Goal: Obtain resource: Download file/media

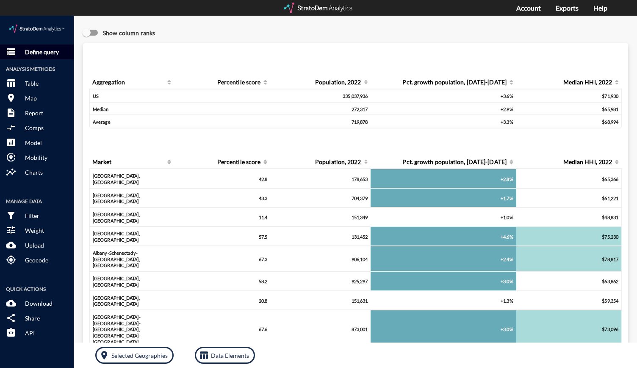
click button "storage Define query"
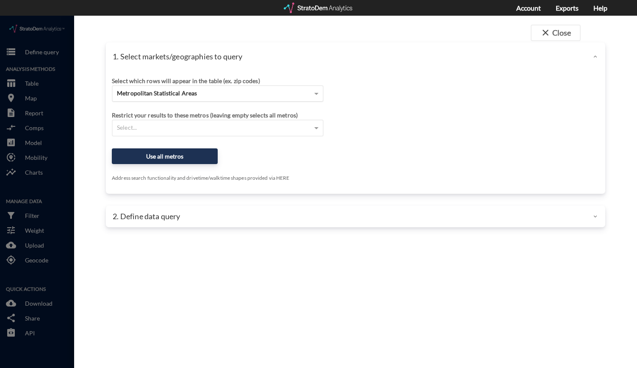
click span "Metropolitan Statistical Areas"
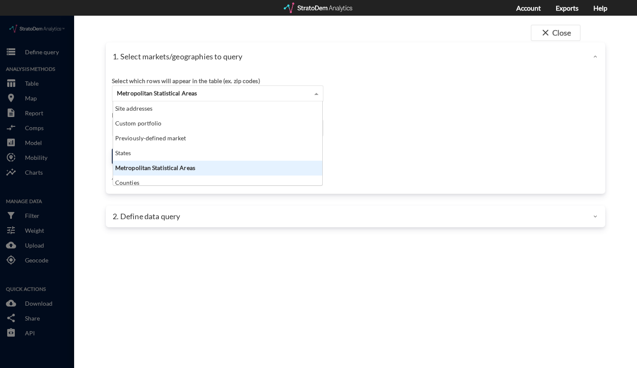
scroll to position [77, 204]
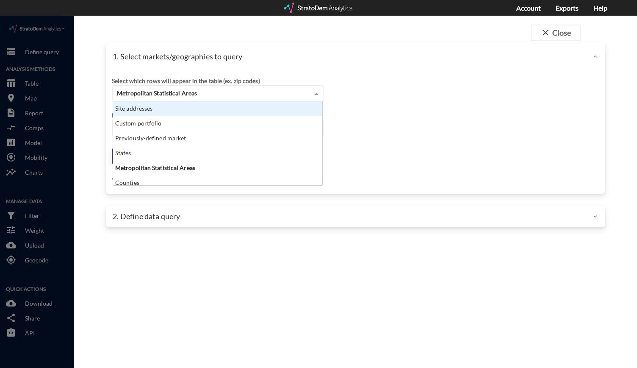
click div "Site addresses"
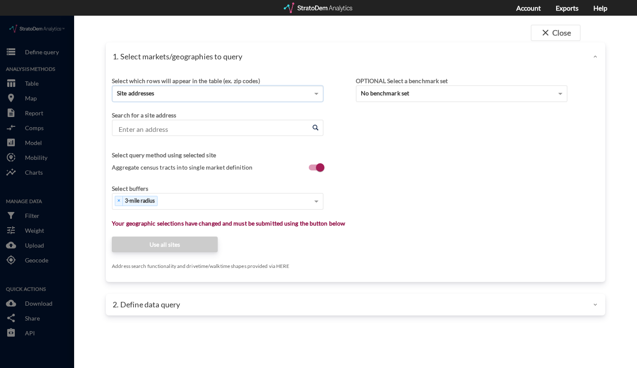
click input "Enter an address"
paste input "665 Auburn Ave NE, Atlanta, GA 30312"
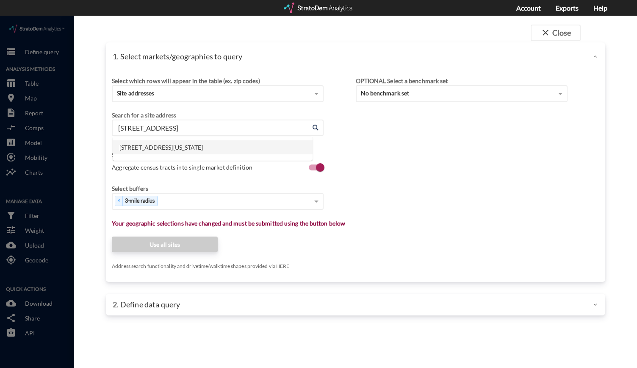
click li "665 Auburn Ave NE, Atlanta, Georgia"
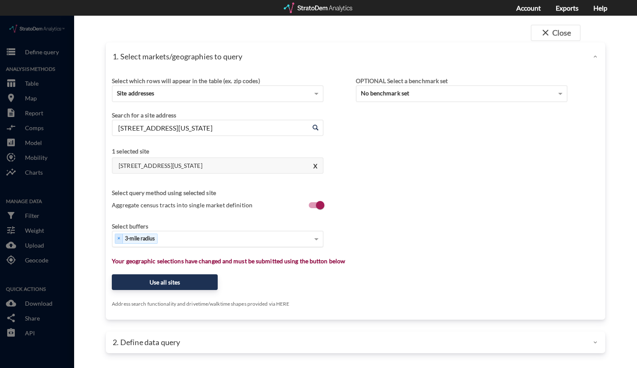
type input "665 Auburn Ave NE, Atlanta, Georgia"
click div "Select..."
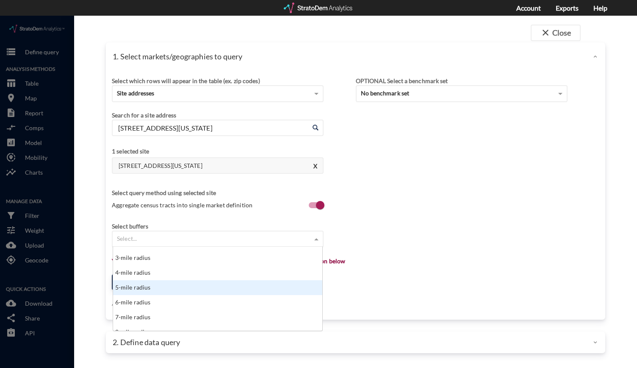
scroll to position [82, 0]
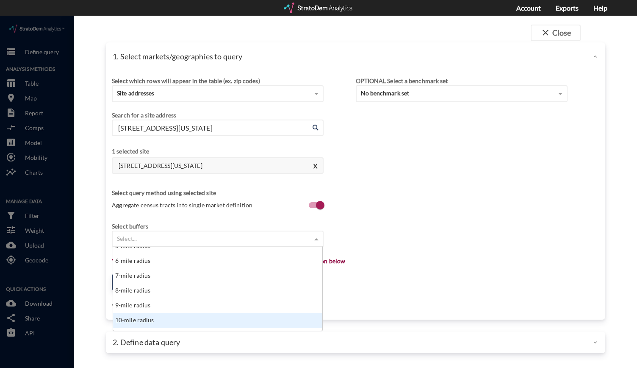
click div "10-mile radius"
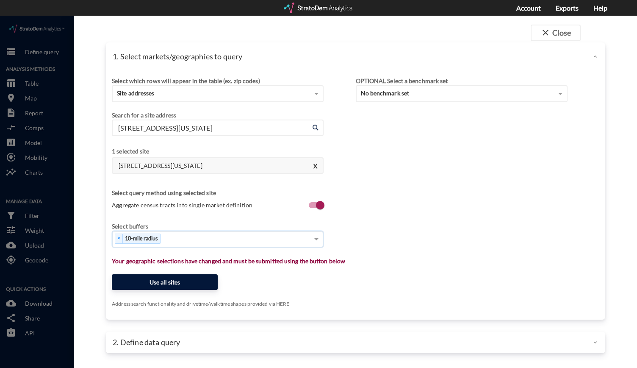
click button "Use all sites"
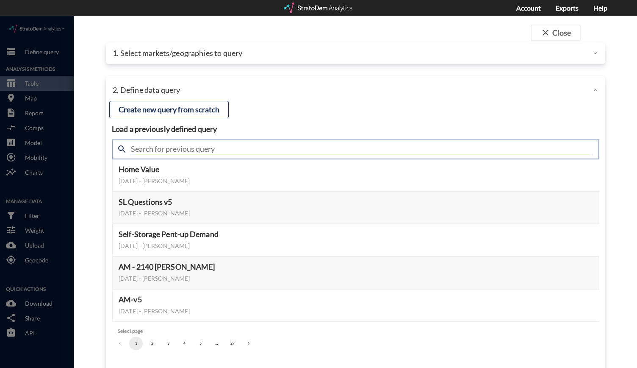
click input "text"
click input "housing demand"
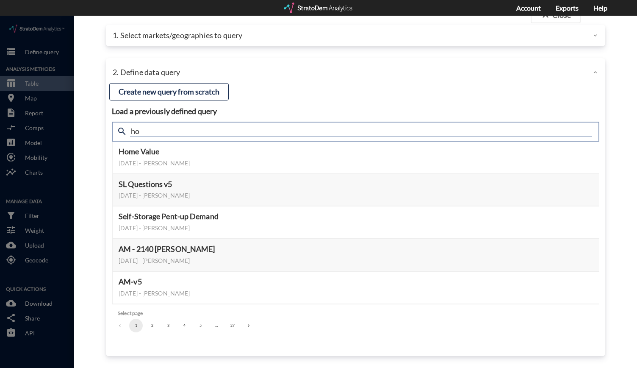
type input "h"
type input "housing demand"
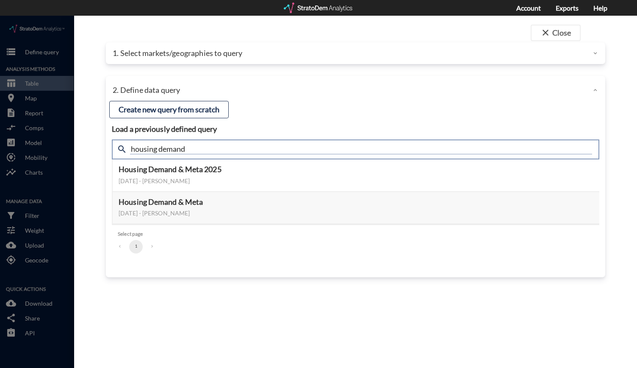
scroll to position [0, 0]
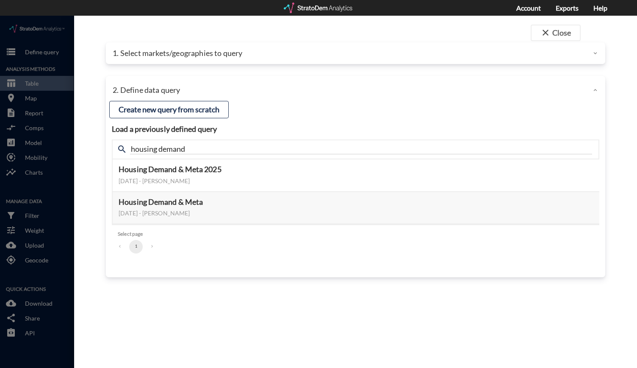
click div "close Close 1. Select markets/geographies to query Select which rows will appea…"
click button "Select this query"
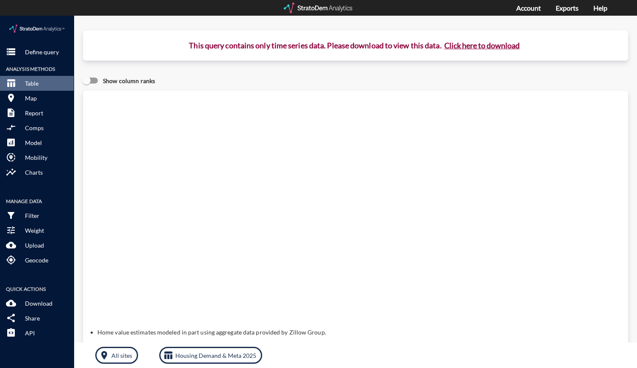
click button "Click here to download"
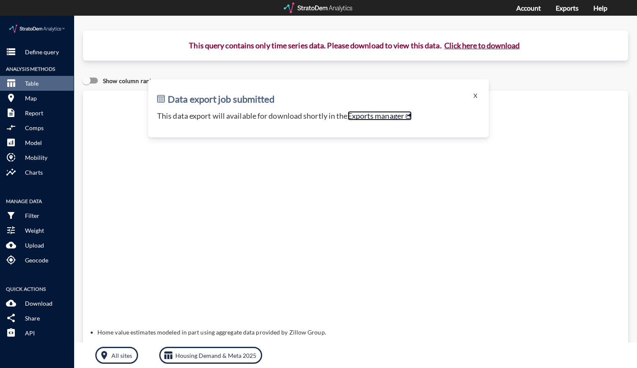
click link "Exports manager"
click button "storage Define query"
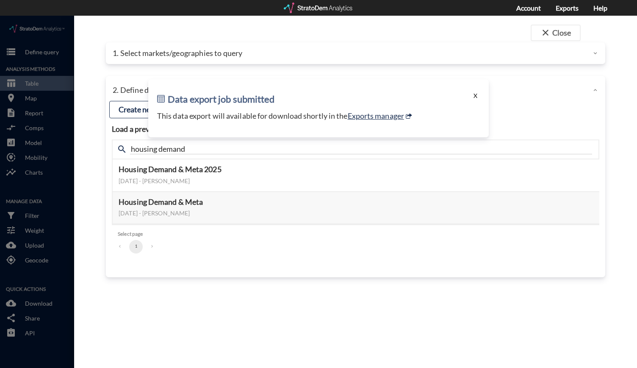
click button "X"
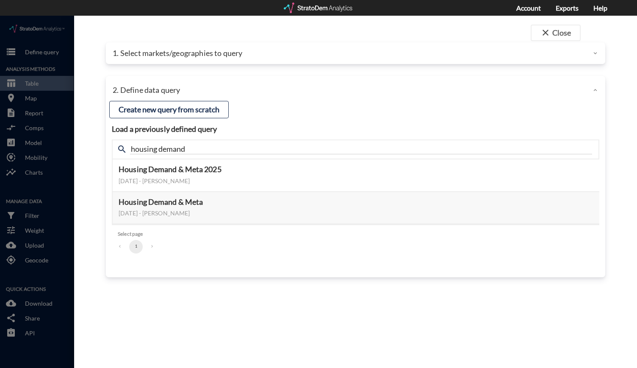
click div "1. Select markets/geographies to query"
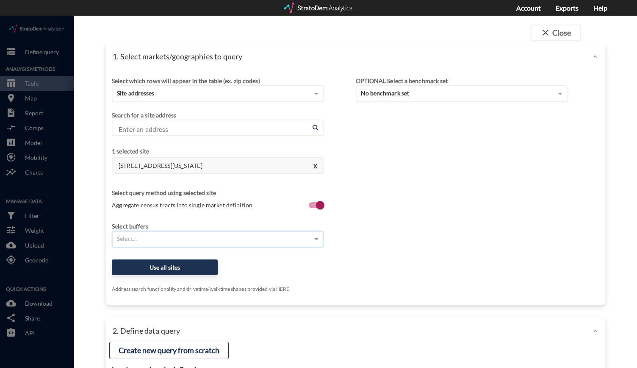
click div "Select..."
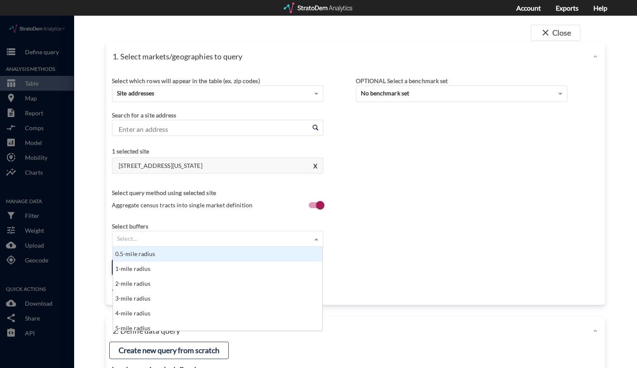
scroll to position [77, 204]
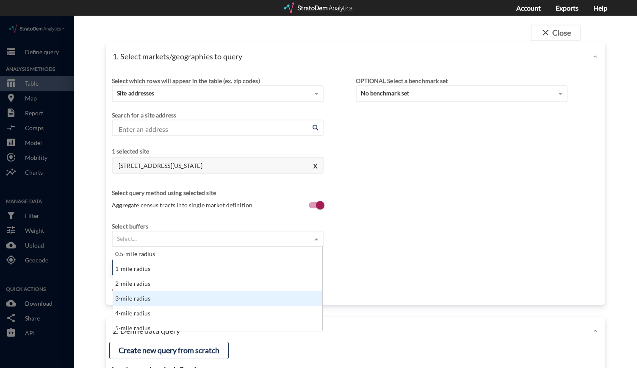
click div "3-mile radius"
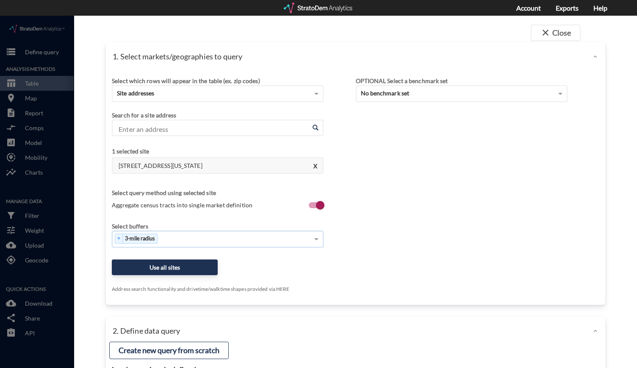
click div "× 3-mile radius"
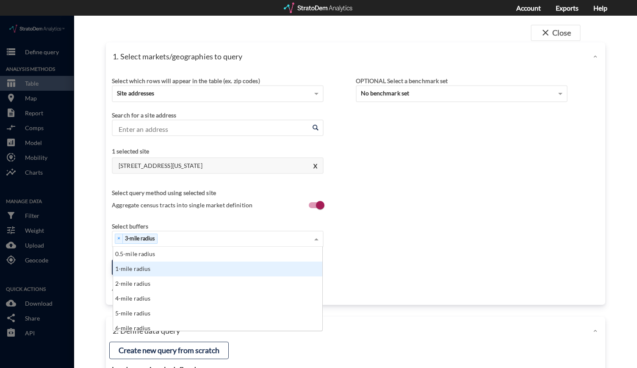
click div "1-mile radius"
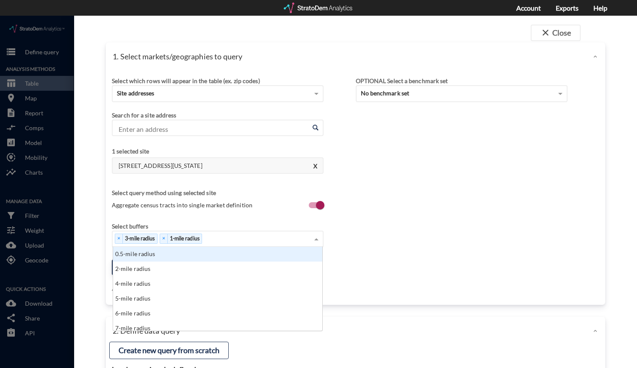
click div "× 3-mile radius × 1-mile radius"
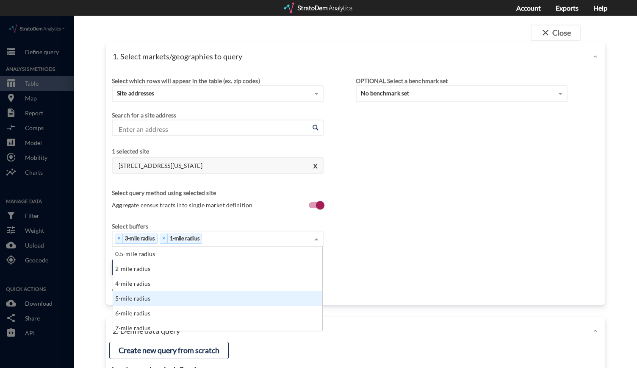
click div "5-mile radius"
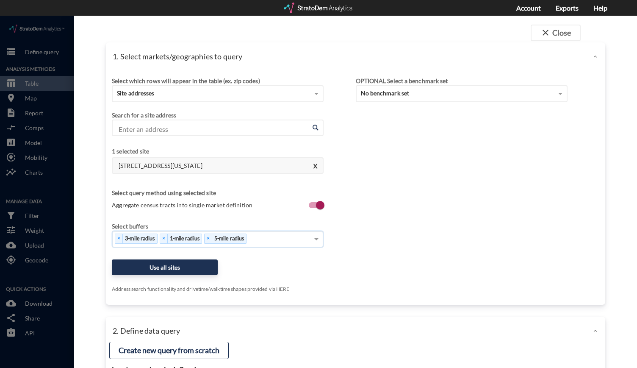
click div "× 3-mile radius × 1-mile radius × 5-mile radius"
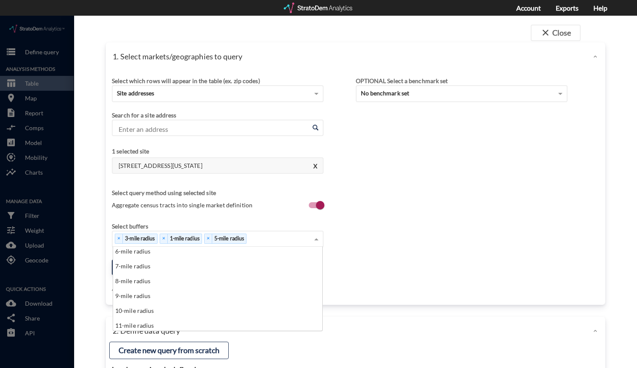
scroll to position [49, 0]
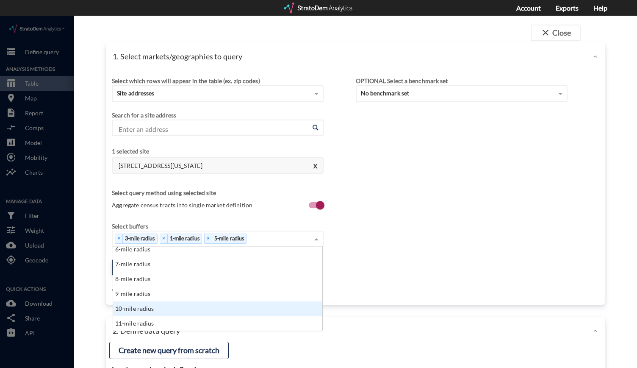
click div "10-mile radius"
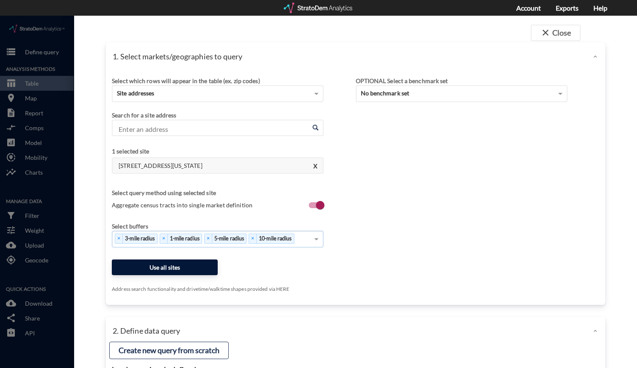
click button "Use all sites"
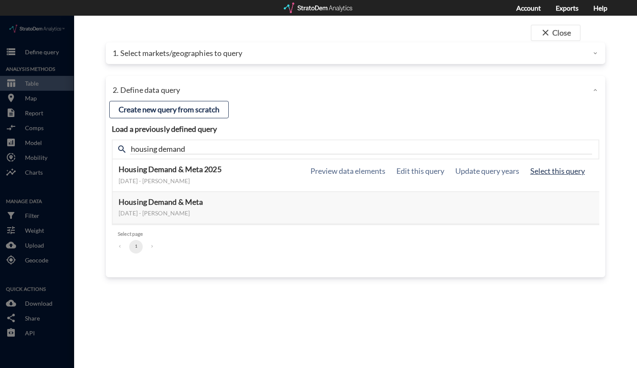
click button "Select this query"
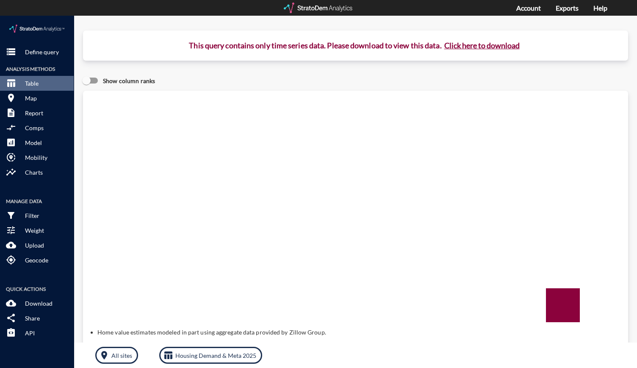
click button "Click here to download"
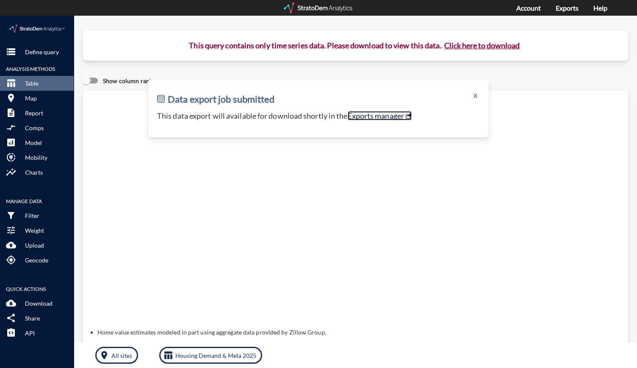
click link "Exports manager"
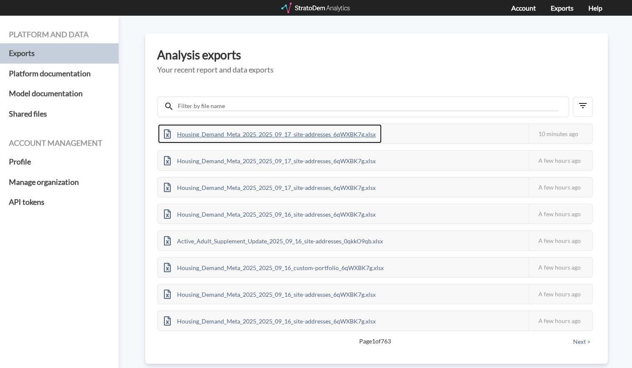
click at [318, 138] on div "Housing_Demand_Meta_2025_2025_09_17_site-addresses_6qWXBK7g.xlsx" at bounding box center [270, 133] width 224 height 19
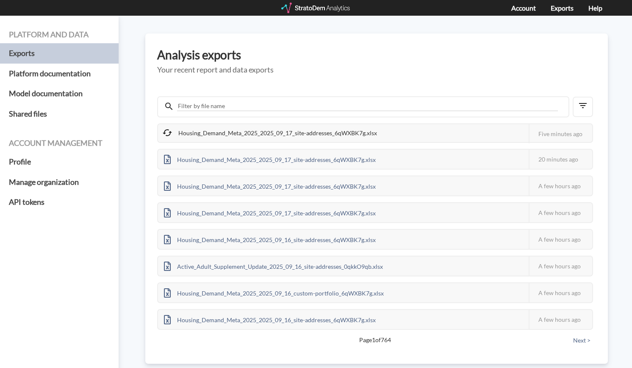
drag, startPoint x: 416, startPoint y: 40, endPoint x: 368, endPoint y: 47, distance: 47.9
click at [368, 47] on div "Analysis exports Your recent report and data exports Housing_Demand_Meta_2025_2…" at bounding box center [376, 198] width 462 height 330
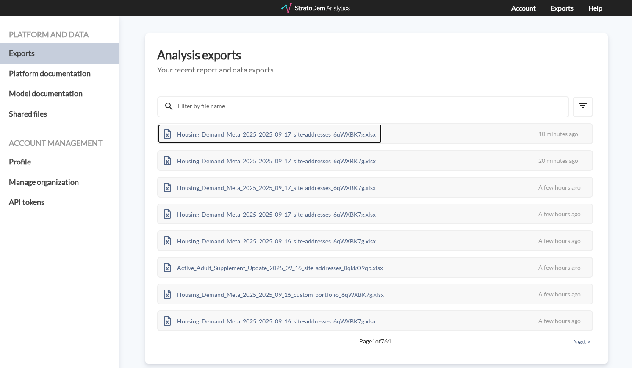
click at [356, 124] on div "Housing_Demand_Meta_2025_2025_09_17_site-addresses_6qWXBK7g.xlsx" at bounding box center [270, 133] width 224 height 19
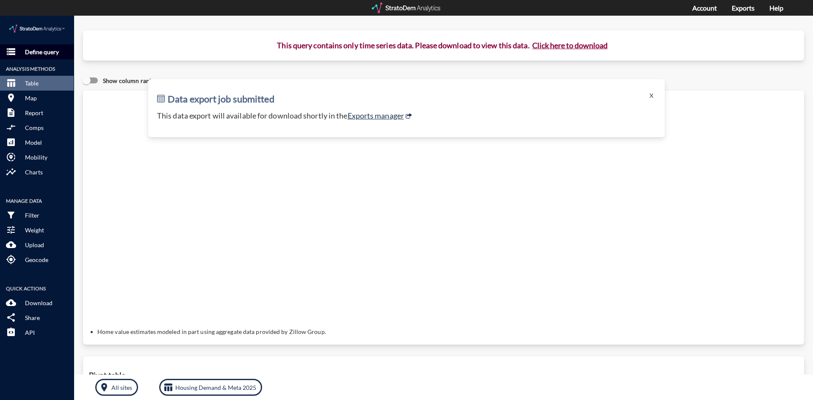
click p "Define query"
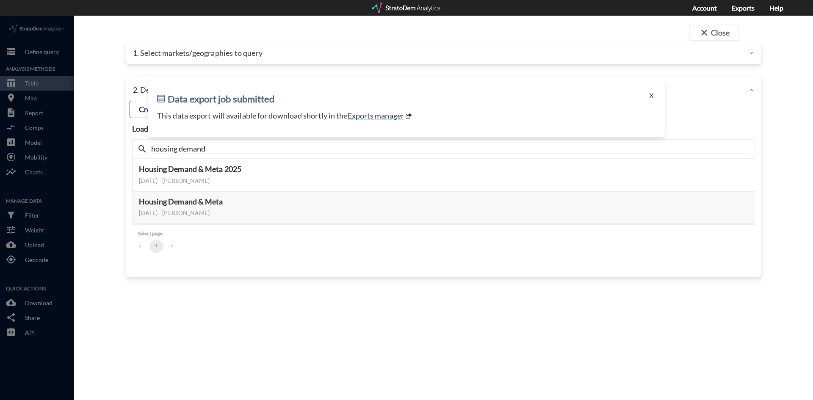
click button "X"
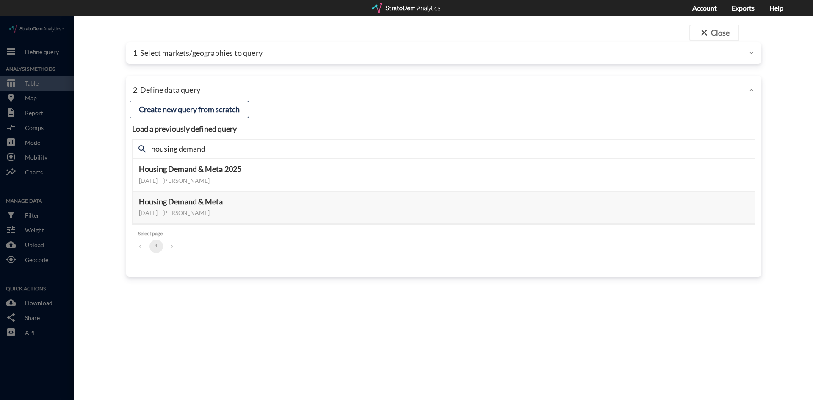
click div
click p "1. Select markets/geographies to query"
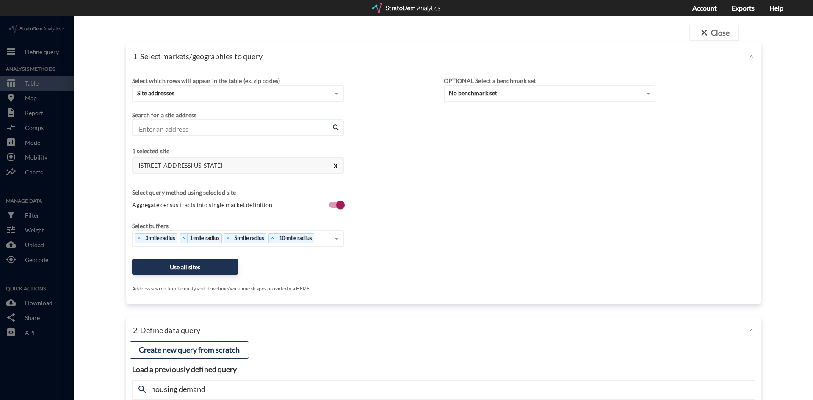
click button "X"
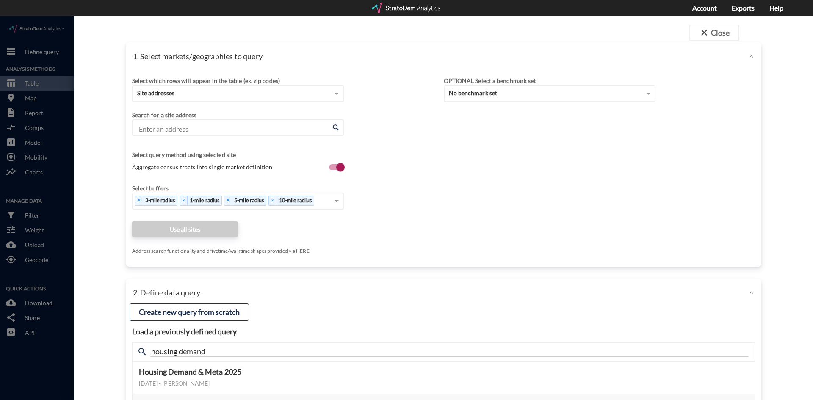
click input "Enter an address"
paste input "880 Garden Valley Pkwy, Waxahachie, TX 75165"
click li "880 Garden Valley Pkwy, Waxahachie, Texas"
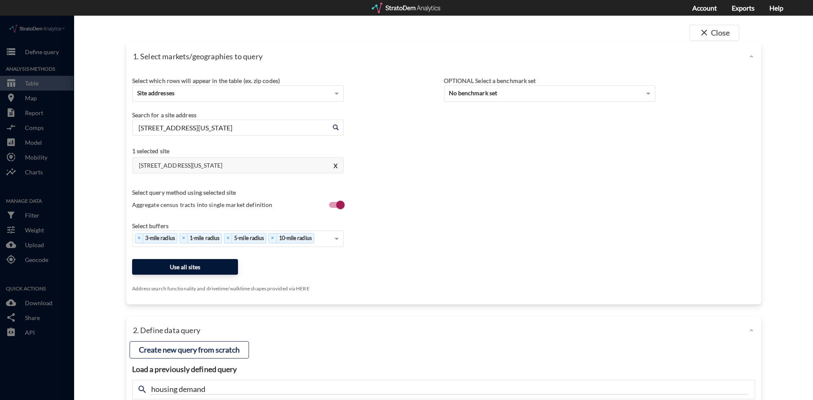
type input "880 Garden Valley Pkwy, Waxahachie, Texas"
click button "Use all sites"
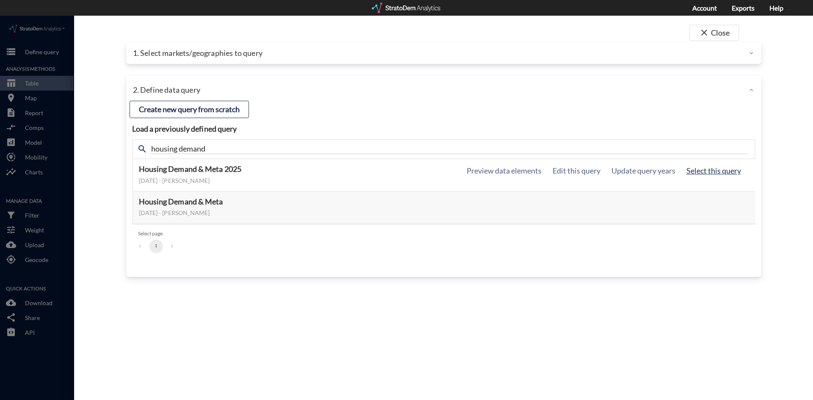
click button "Select this query"
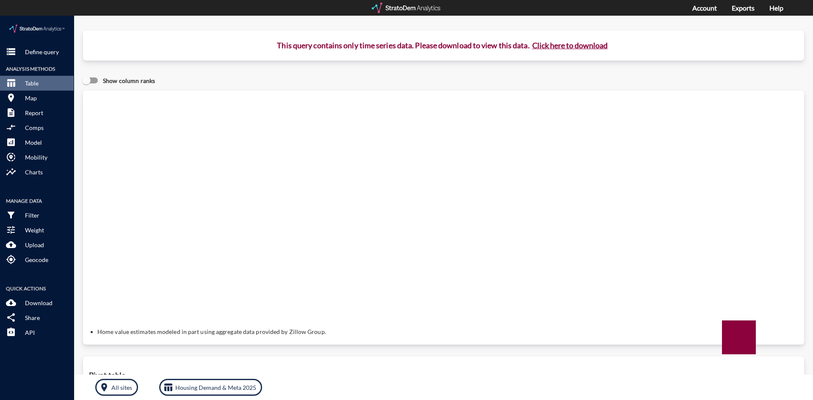
click button "Click here to download"
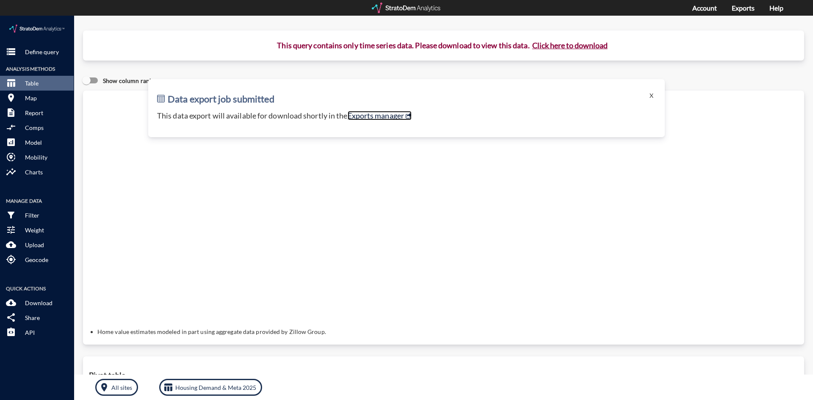
click link "Exports manager"
click p "Define query"
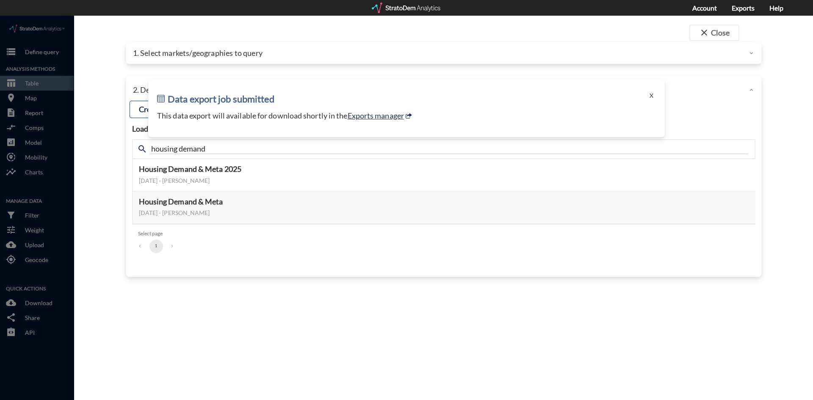
click div "1. Select markets/geographies to query"
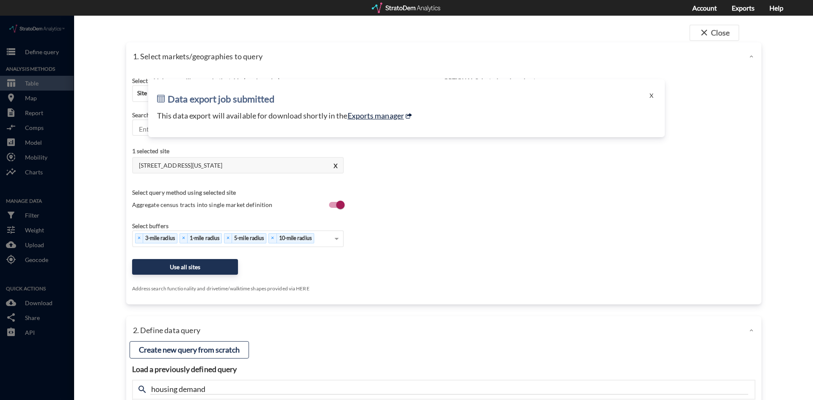
click link "Exports manager"
click button "X"
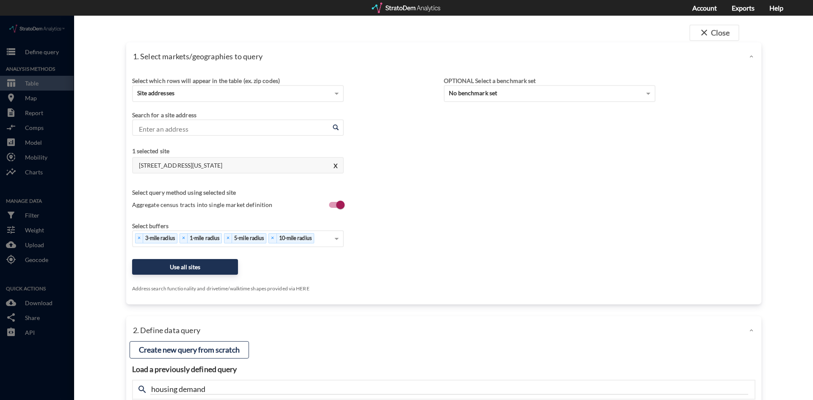
click div
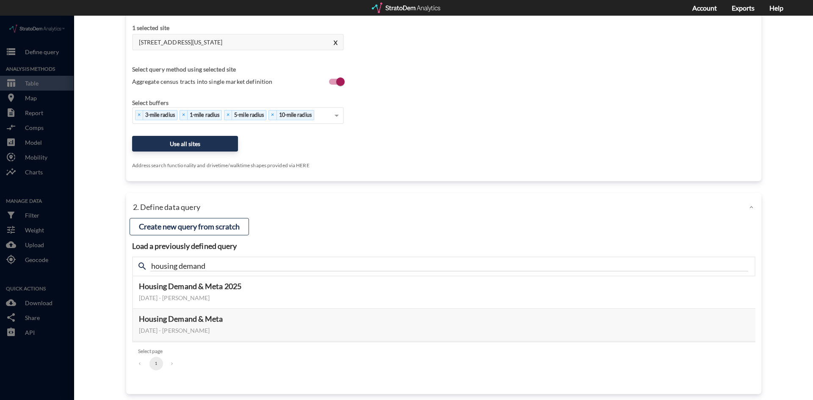
scroll to position [129, 0]
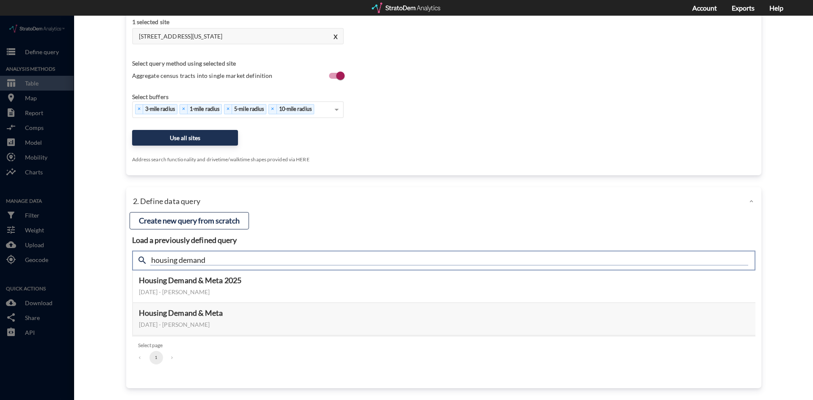
click input "housing demand"
type input "active adult"
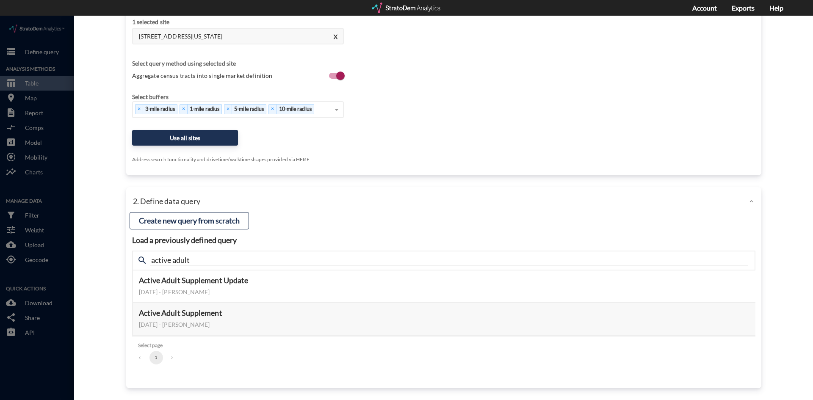
click div "close Close 1. Select markets/geographies to query Select which rows will appea…"
click button "Select this query"
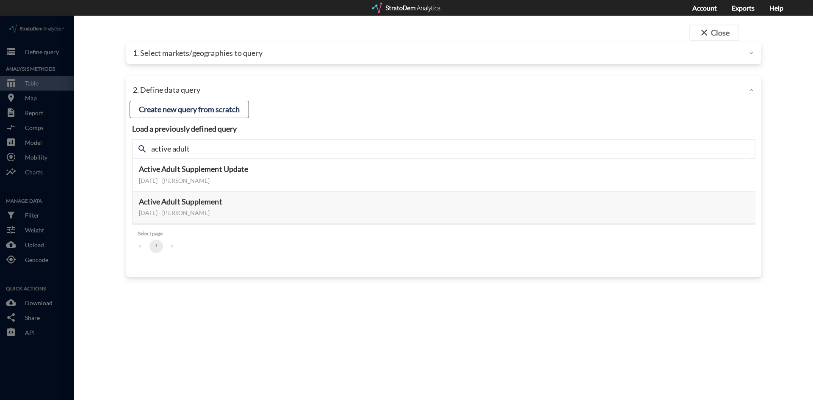
scroll to position [0, 0]
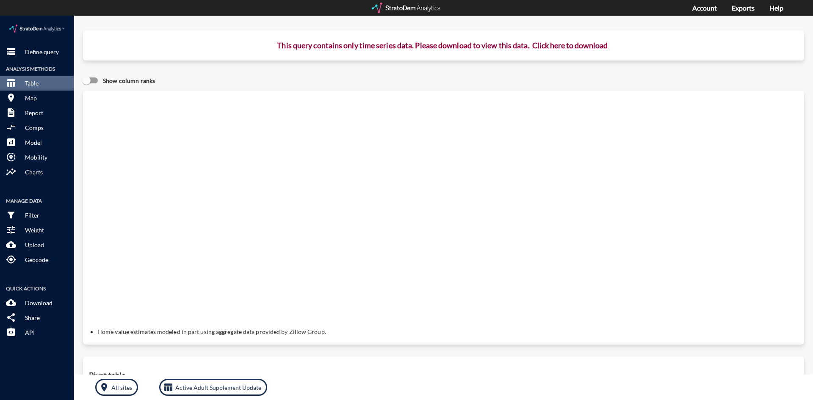
click p "This query contains only time series data. Please download to view this data. C…"
click button "Click here to download"
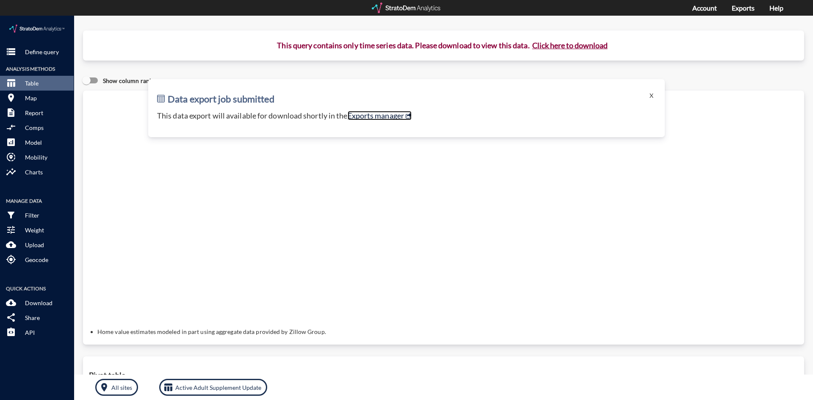
click link "Exports manager"
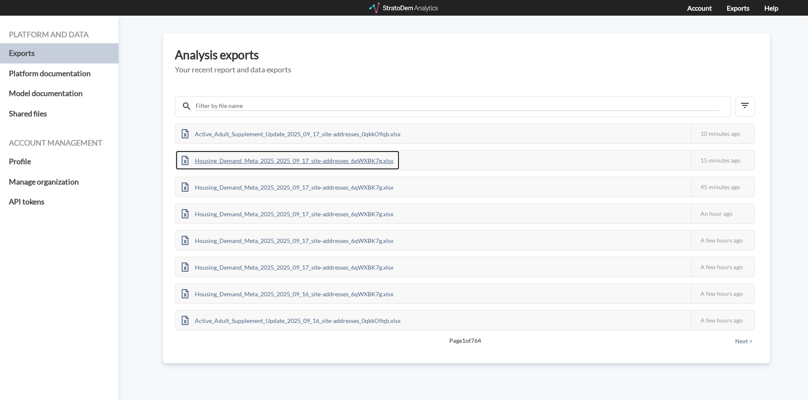
click at [287, 158] on div "Housing_Demand_Meta_2025_2025_09_17_site-addresses_6qWXBK7g.xlsx" at bounding box center [288, 160] width 224 height 19
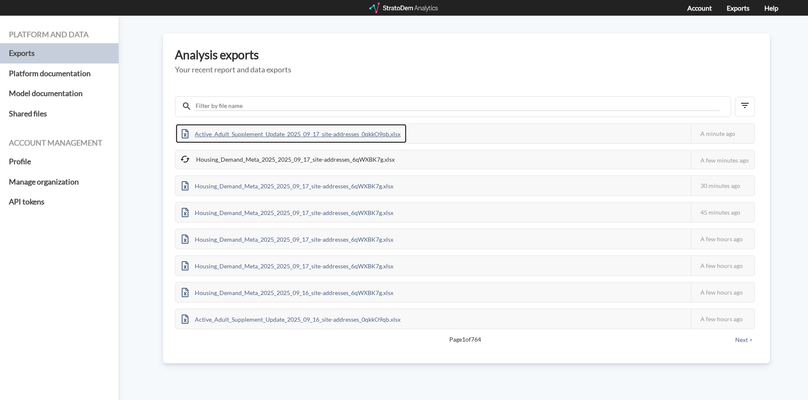
click at [316, 136] on div "Active_Adult_Supplement_Update_2025_09_17_site-addresses_0qkkO9qb.xlsx" at bounding box center [291, 133] width 231 height 19
click at [363, 131] on div "Active_Adult_Supplement_Update_2025_09_17_site-addresses_0qkkO9qb.xlsx" at bounding box center [291, 133] width 231 height 19
